Goal: Task Accomplishment & Management: Use online tool/utility

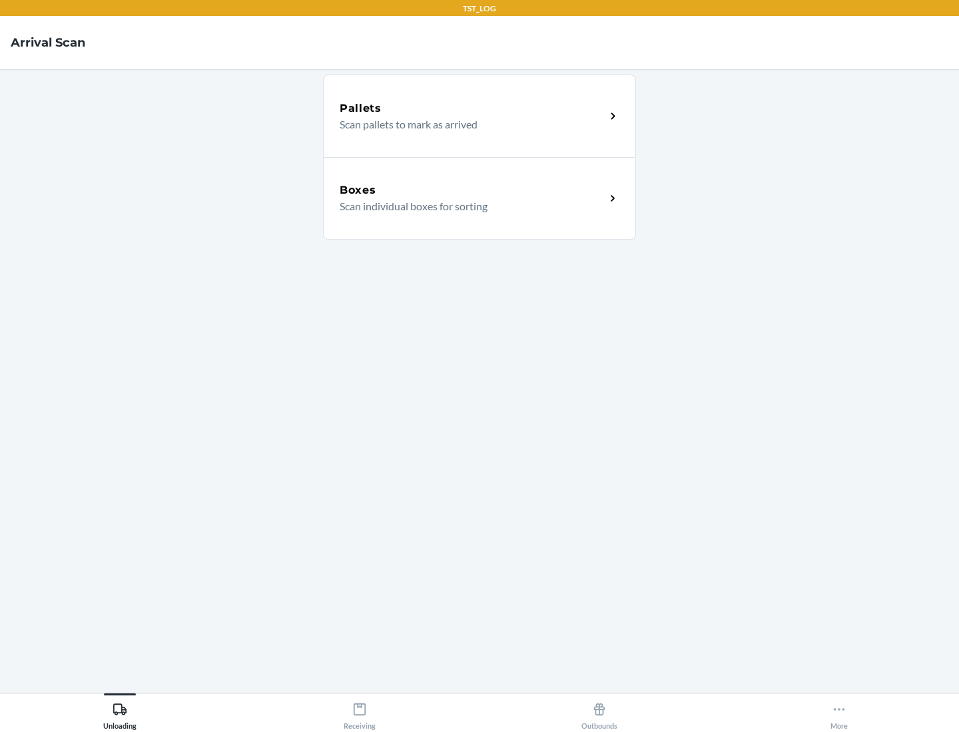
click at [472, 190] on div "Boxes" at bounding box center [472, 190] width 266 height 16
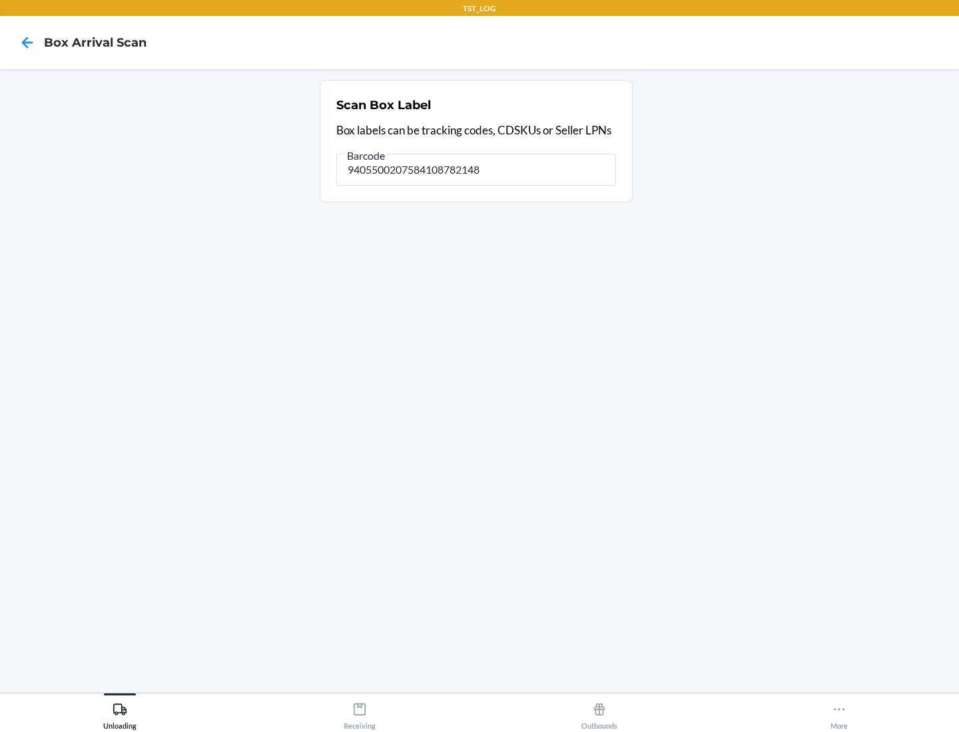
type input "9405500207584108782148"
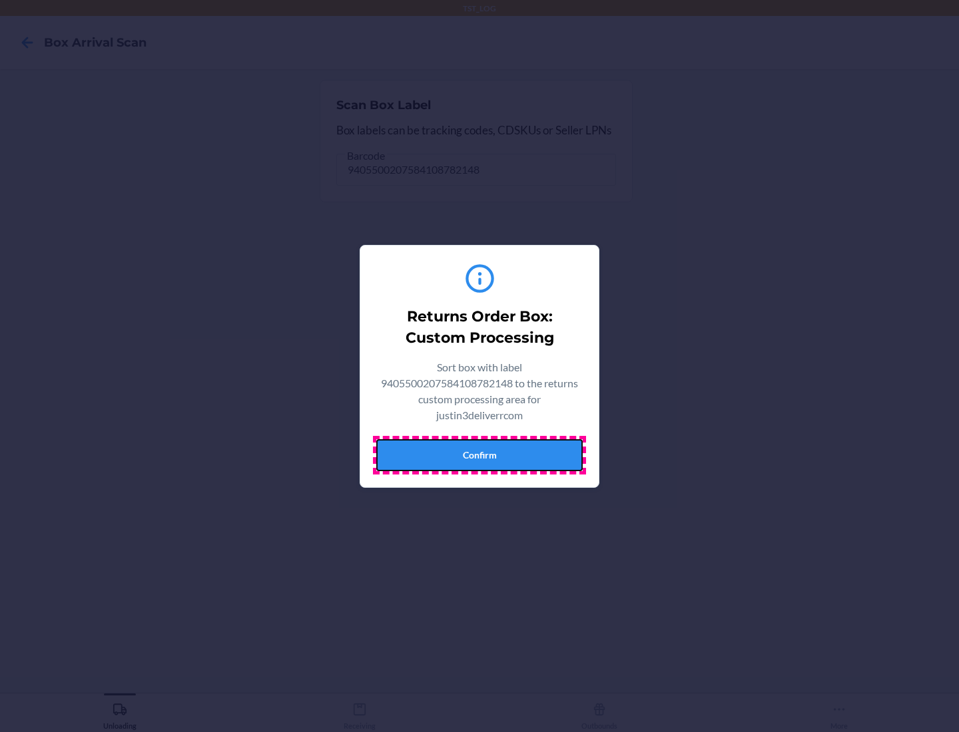
click at [479, 455] on button "Confirm" at bounding box center [479, 455] width 206 height 32
